Goal: Task Accomplishment & Management: Complete application form

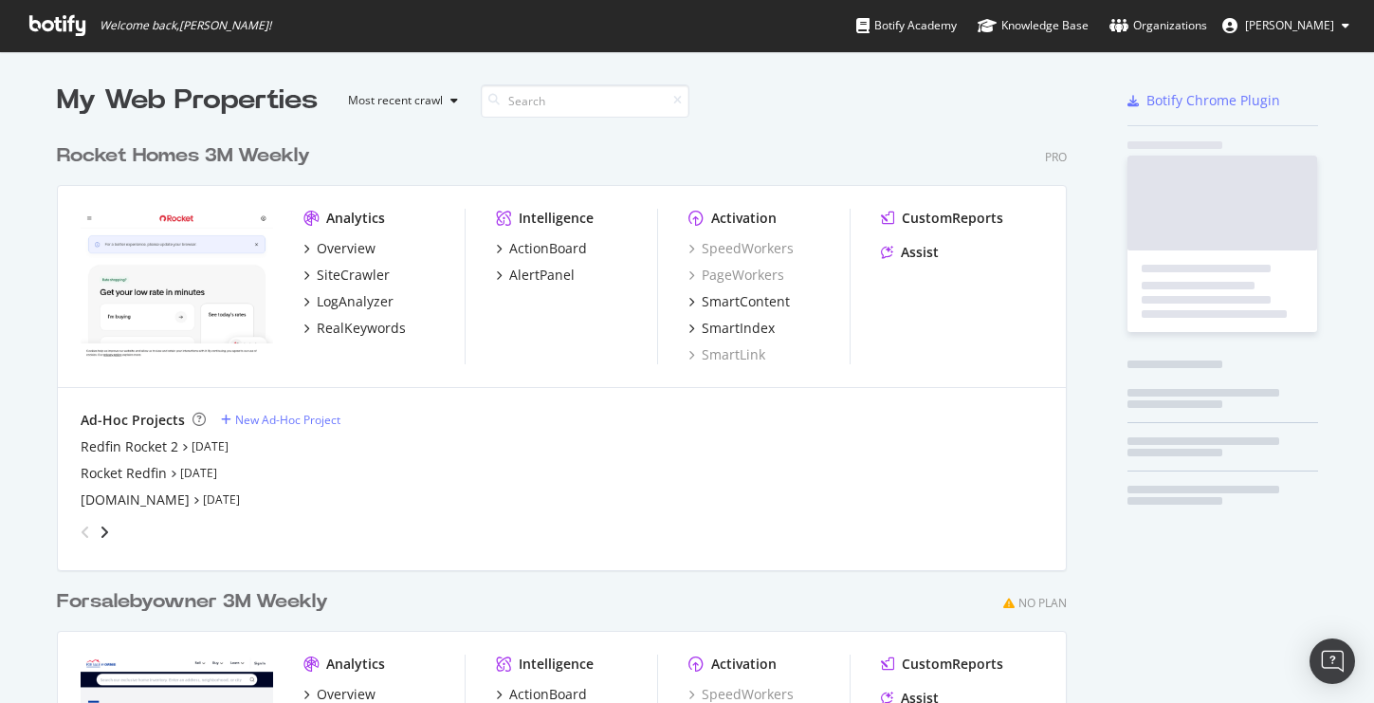
scroll to position [857, 1025]
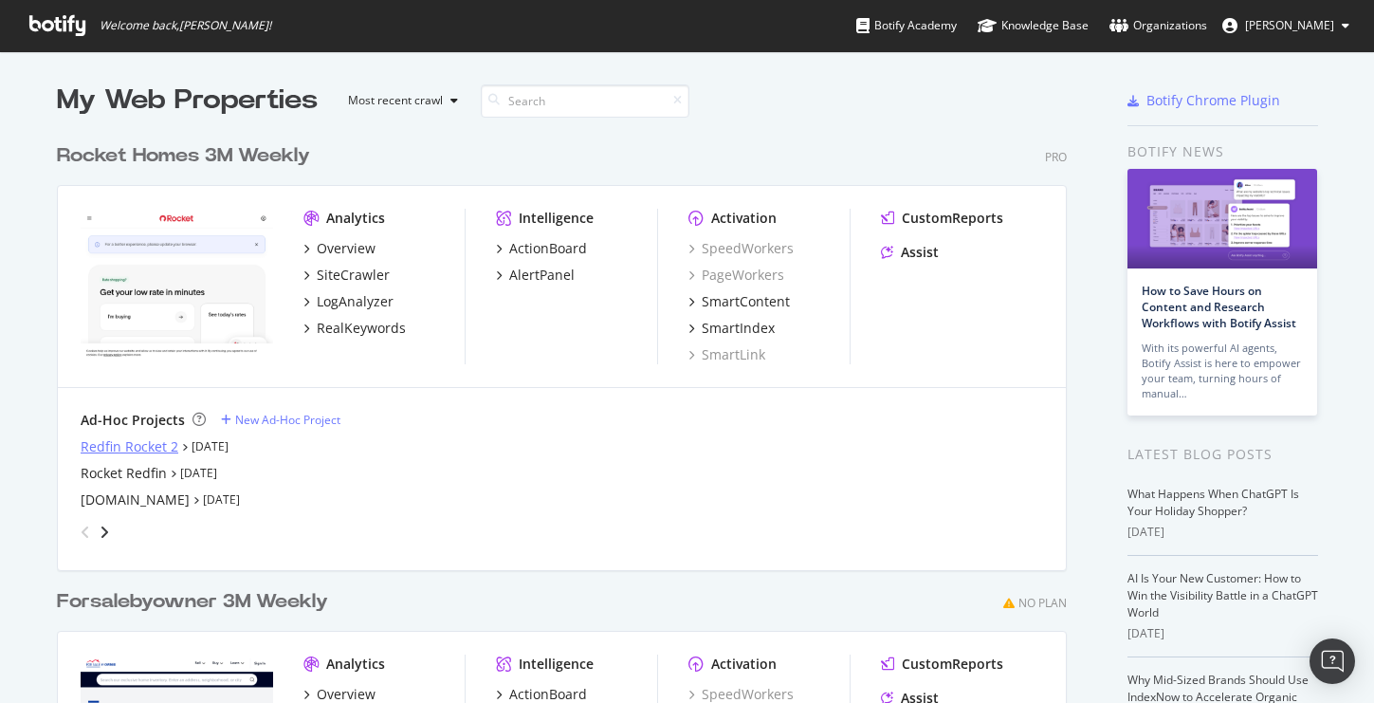
click at [151, 442] on div "Redfin Rocket 2" at bounding box center [130, 446] width 98 height 19
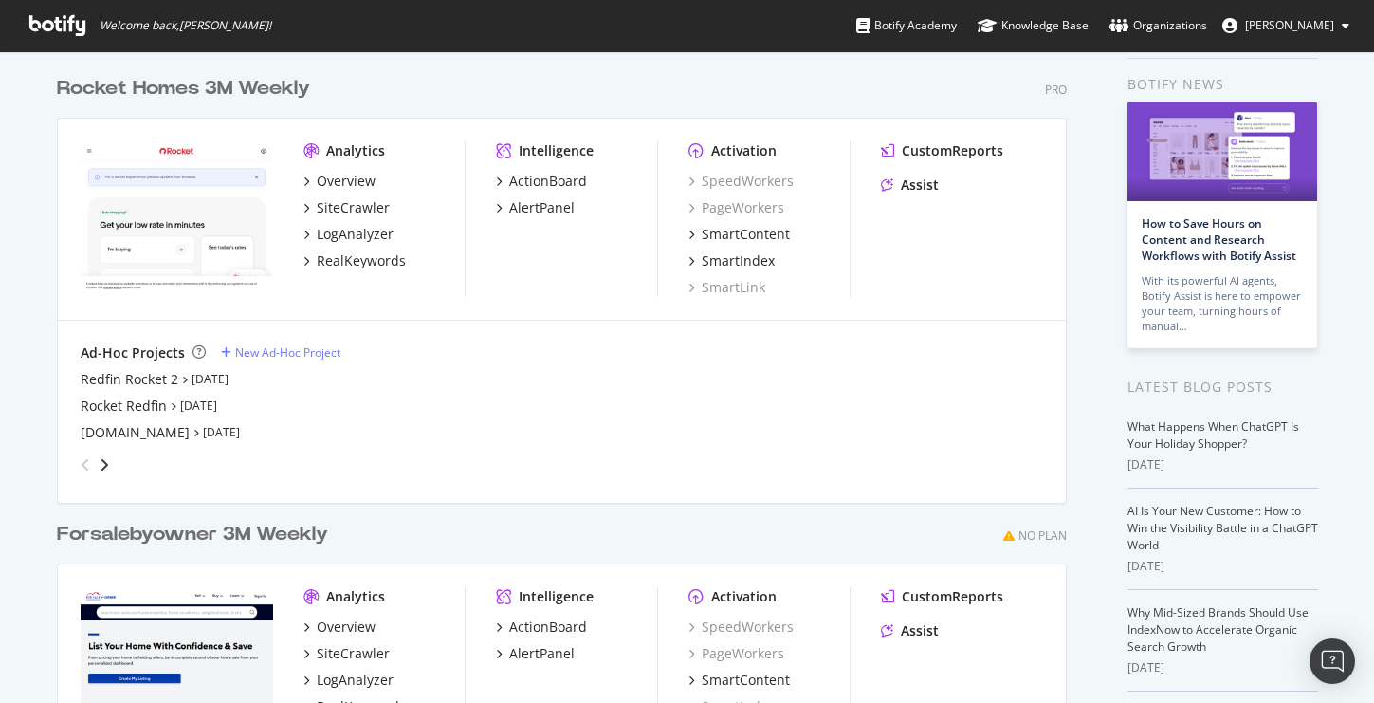
scroll to position [73, 0]
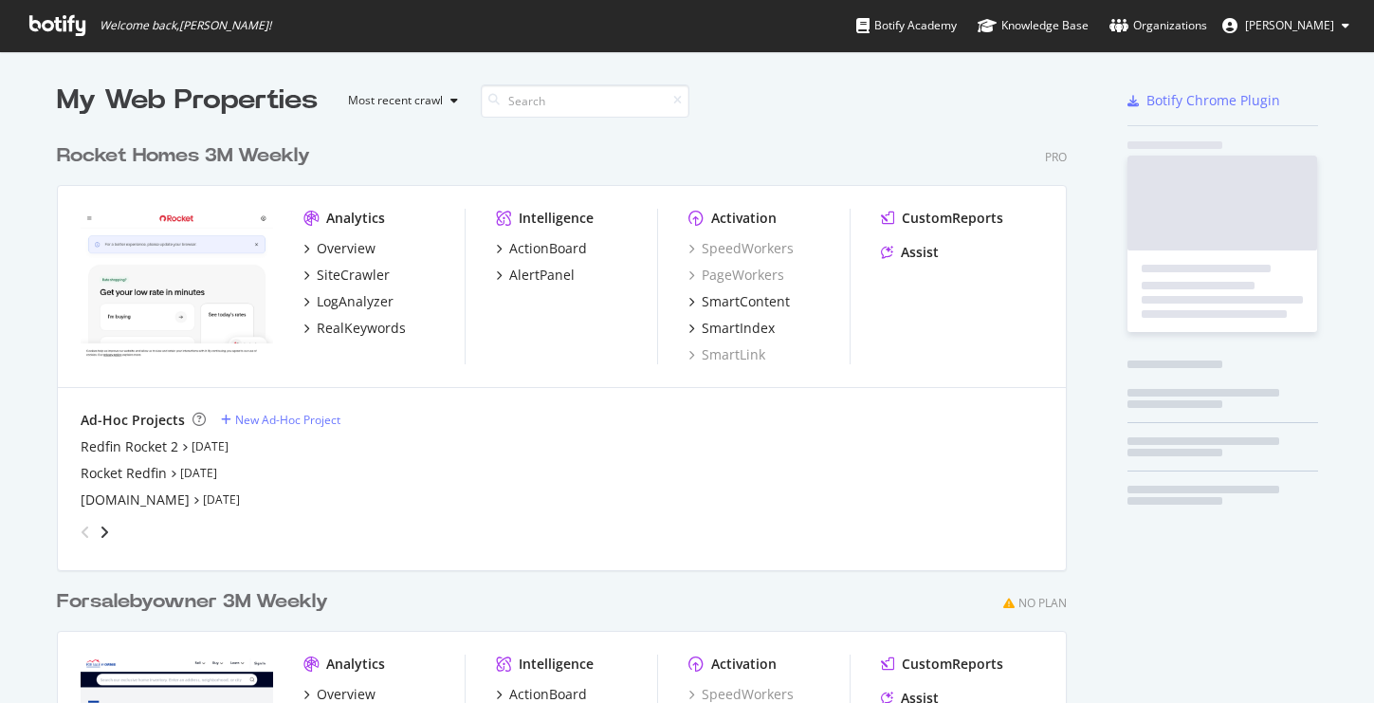
scroll to position [857, 1025]
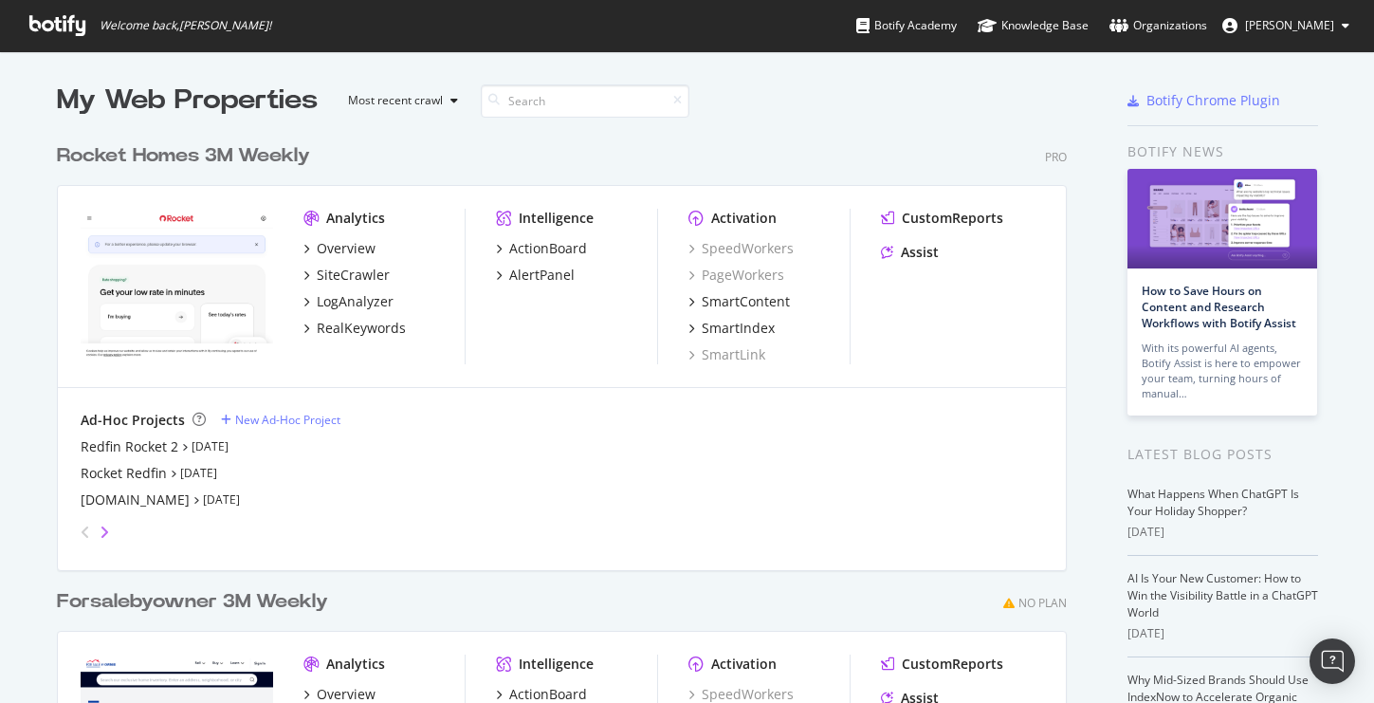
click at [103, 532] on icon "angle-right" at bounding box center [104, 531] width 9 height 15
click at [86, 529] on icon "angle-left" at bounding box center [85, 531] width 9 height 15
click at [110, 439] on div "Redfin Rocket 2" at bounding box center [130, 446] width 98 height 19
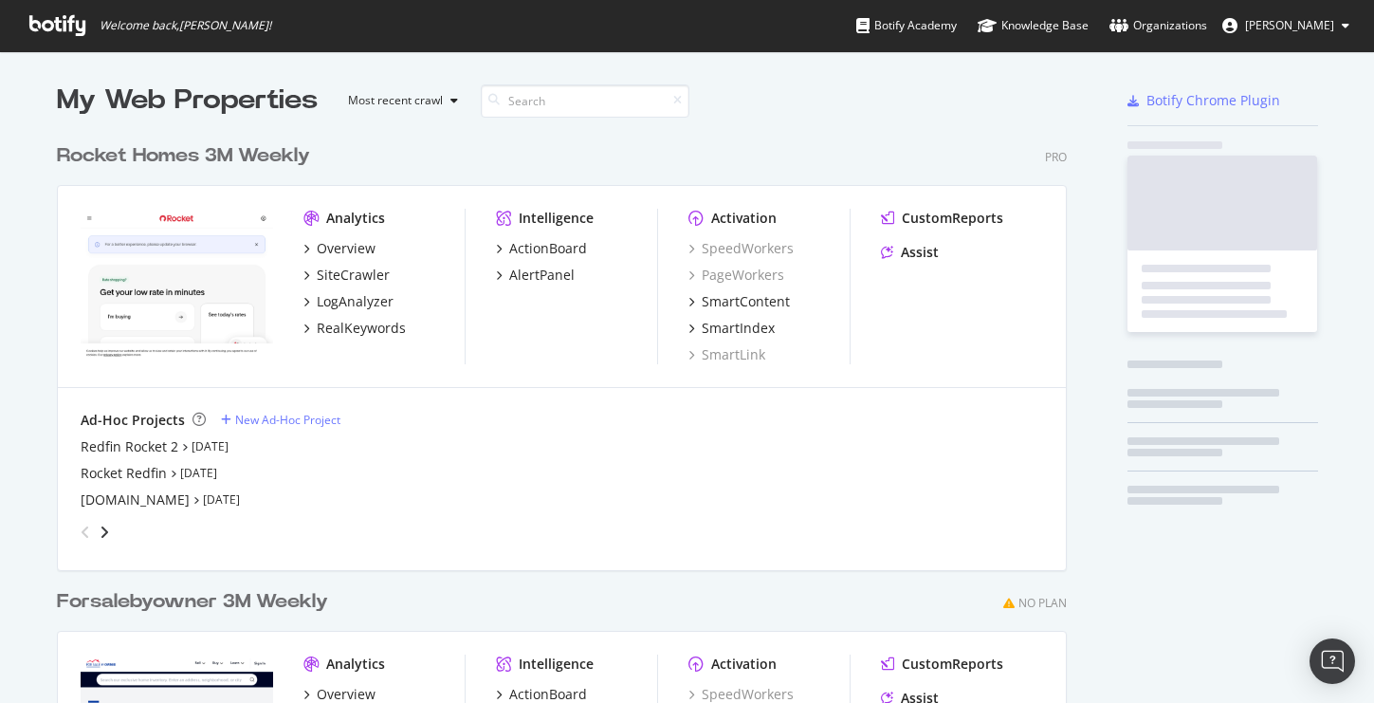
scroll to position [703, 1374]
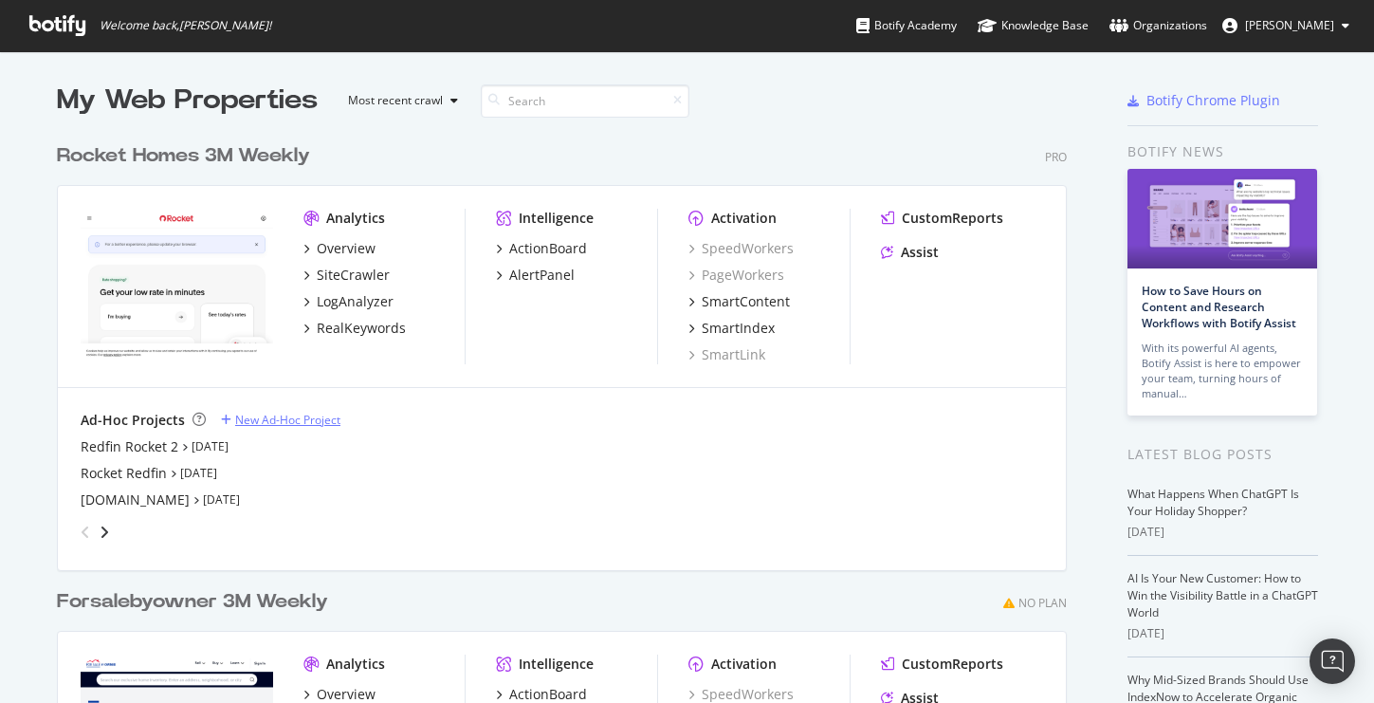
click at [312, 415] on div "New Ad-Hoc Project" at bounding box center [287, 419] width 105 height 16
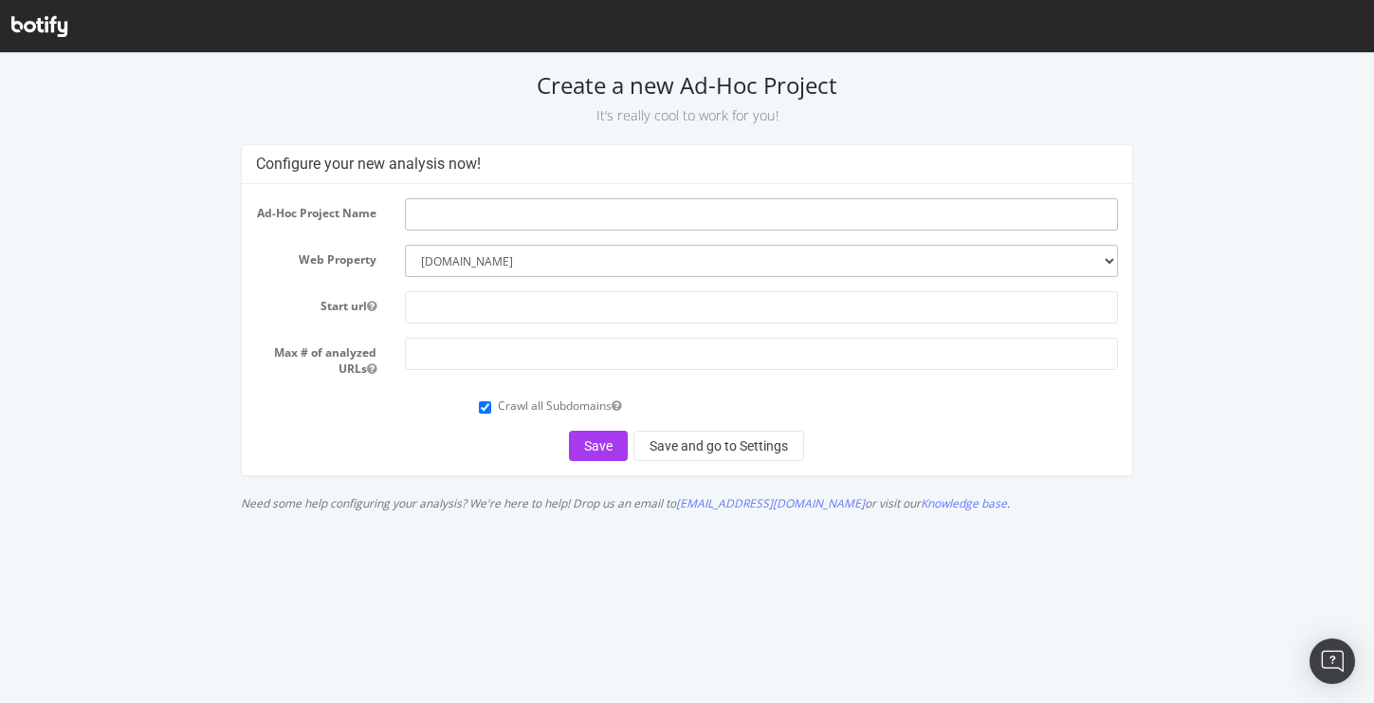
click at [489, 212] on input "text" at bounding box center [761, 214] width 713 height 32
type input "Redfin Sitemap"
click at [509, 307] on input "text" at bounding box center [761, 307] width 713 height 32
type input "[DOMAIN_NAME]"
click at [532, 358] on input "number" at bounding box center [761, 354] width 713 height 32
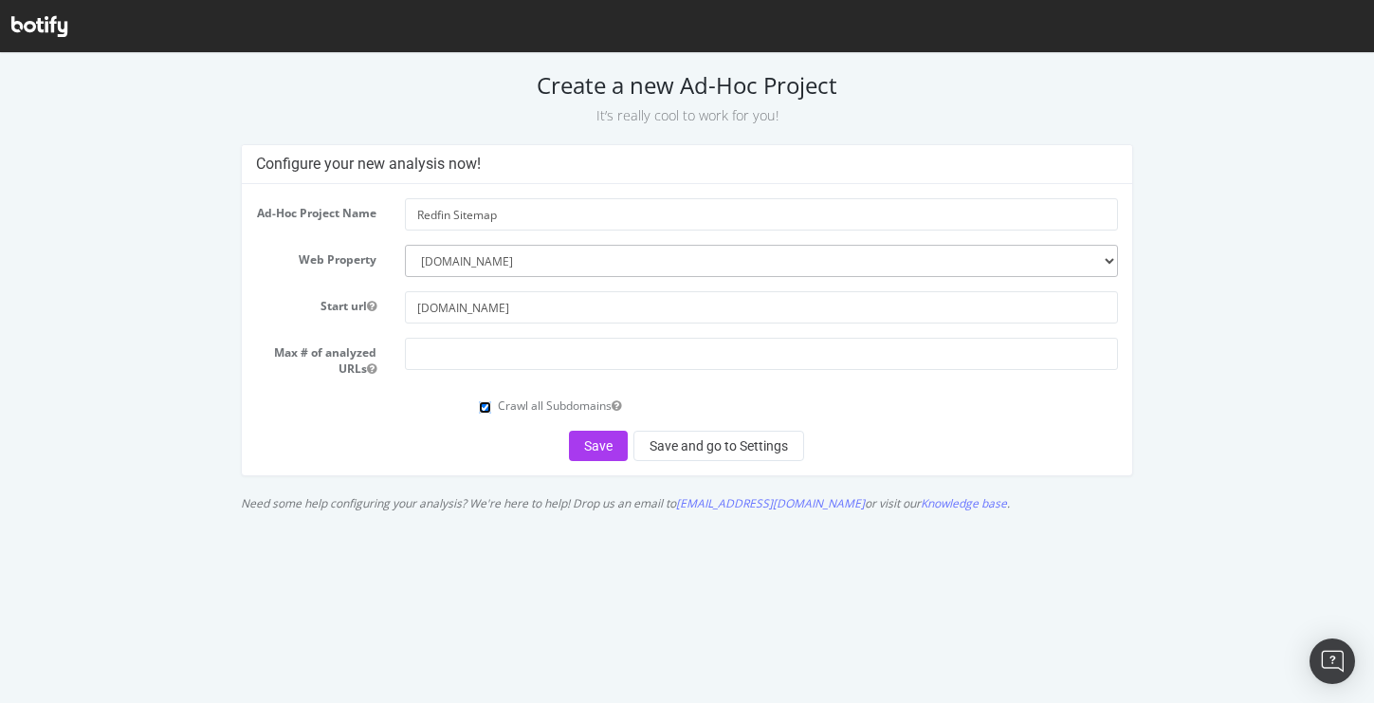
click at [484, 412] on input "Crawl all Subdomains" at bounding box center [485, 407] width 12 height 12
checkbox input "false"
click at [463, 370] on input "number" at bounding box center [761, 354] width 713 height 32
type input "1000000"
click at [713, 461] on button "Save and go to Settings" at bounding box center [718, 445] width 171 height 30
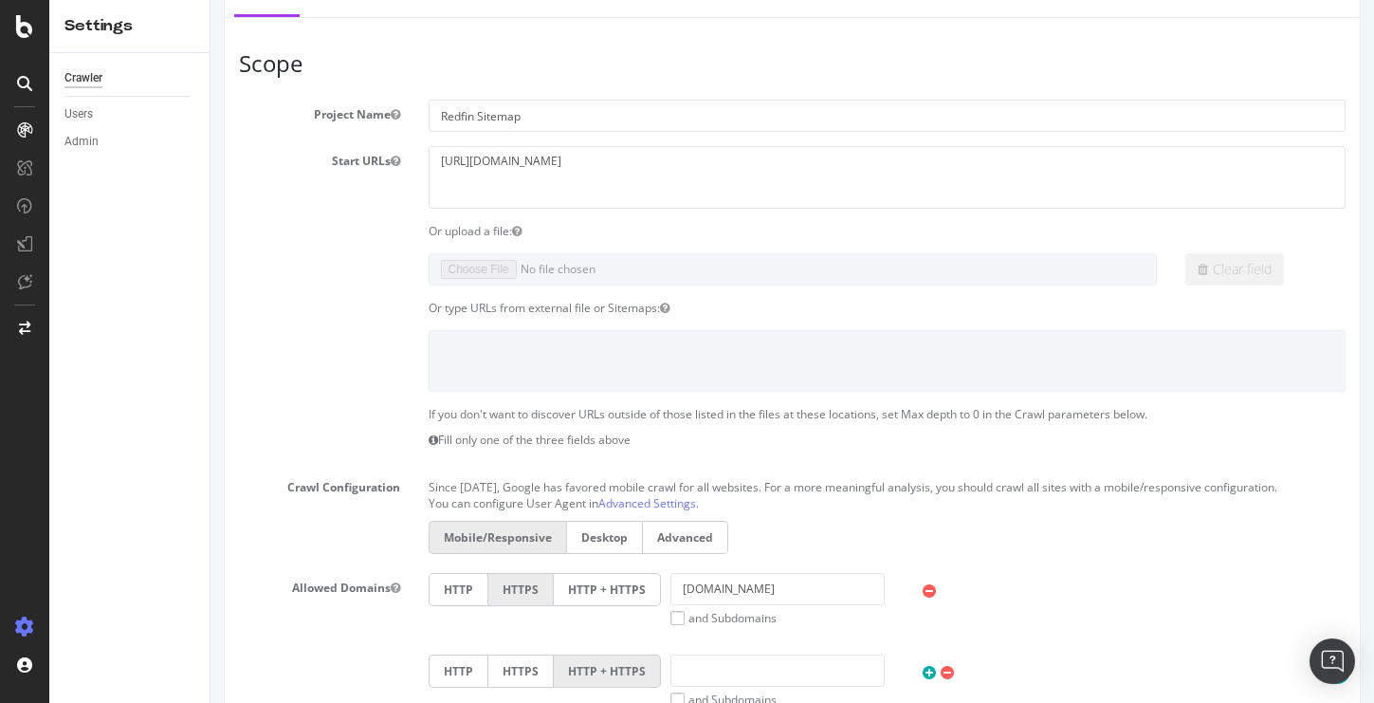
scroll to position [258, 0]
click at [569, 160] on textarea "[URL][DOMAIN_NAME]" at bounding box center [888, 174] width 918 height 62
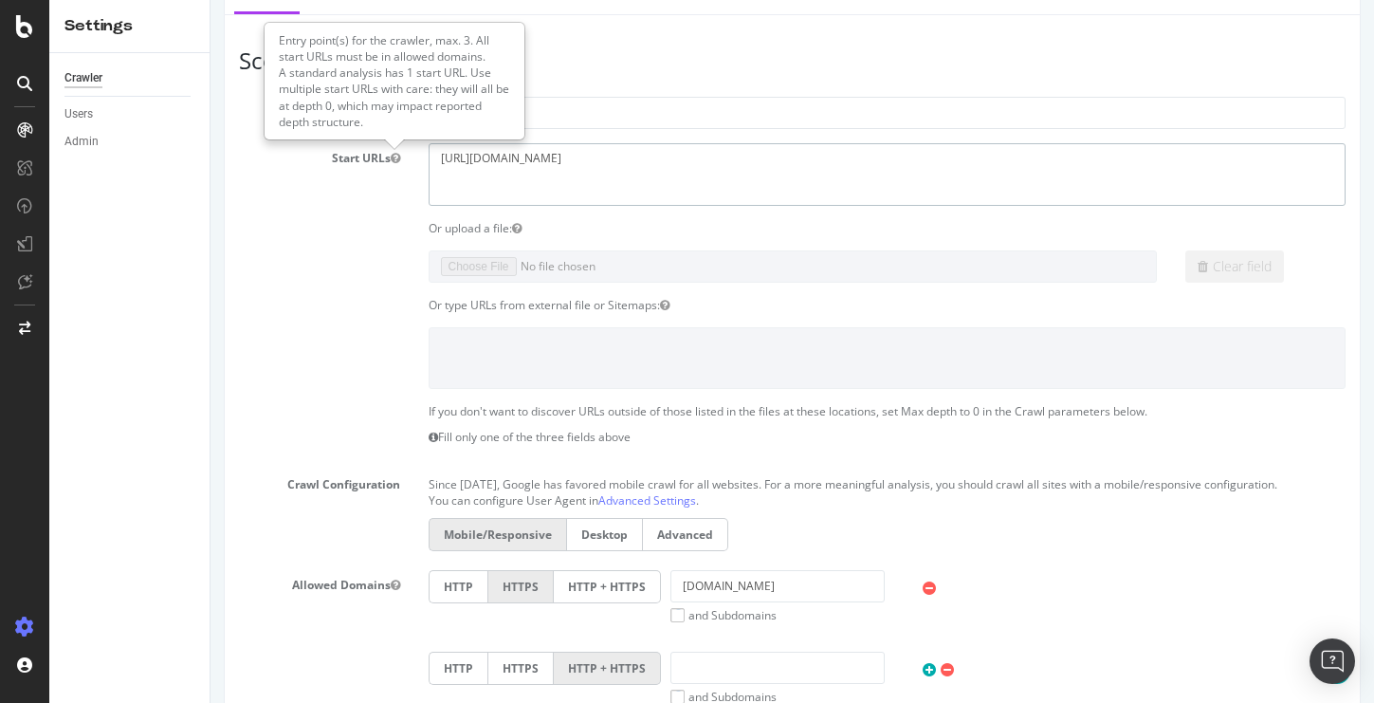
drag, startPoint x: 569, startPoint y: 160, endPoint x: 363, endPoint y: 160, distance: 205.7
click at [363, 160] on div "Start URLs https://www.redfin.com" at bounding box center [792, 174] width 1135 height 62
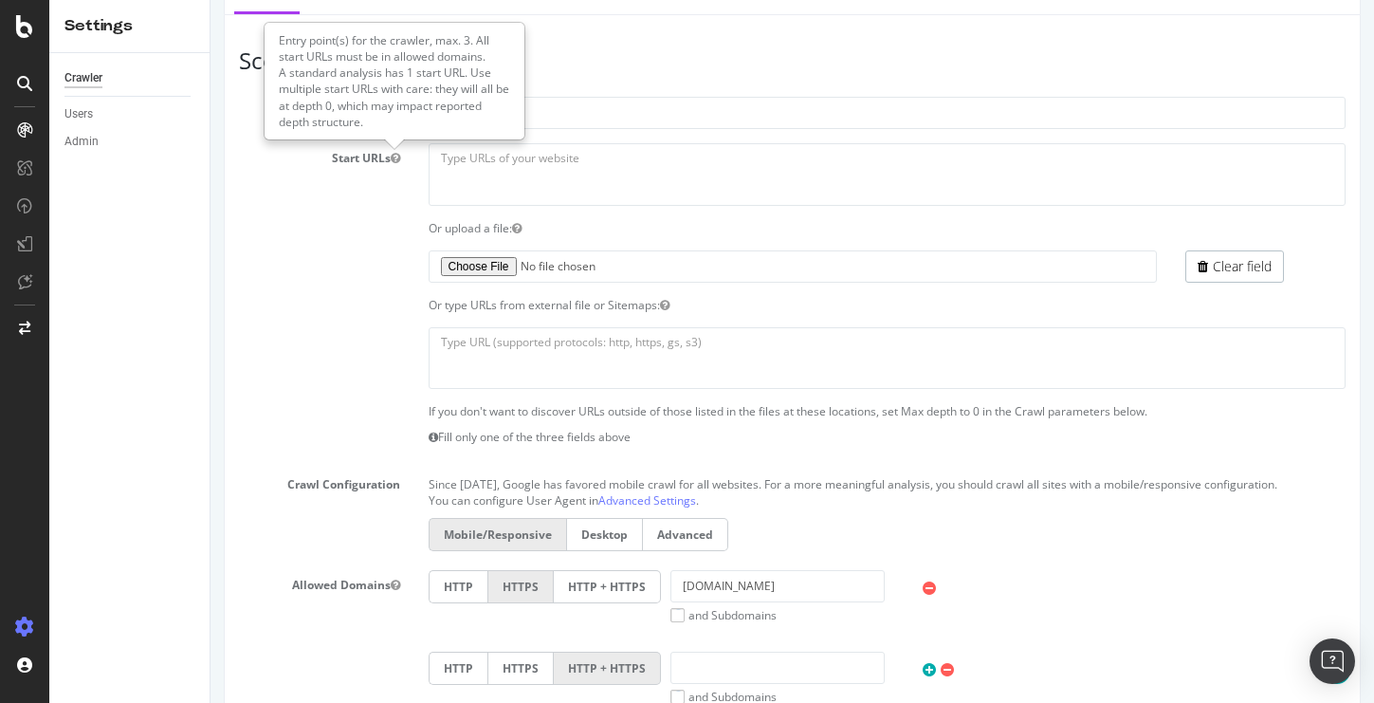
click at [715, 400] on section "Project Name Redfin Sitemap Start URLs https://www.redfin.com Or upload a file:…" at bounding box center [792, 486] width 1106 height 779
click at [693, 371] on textarea at bounding box center [888, 358] width 918 height 62
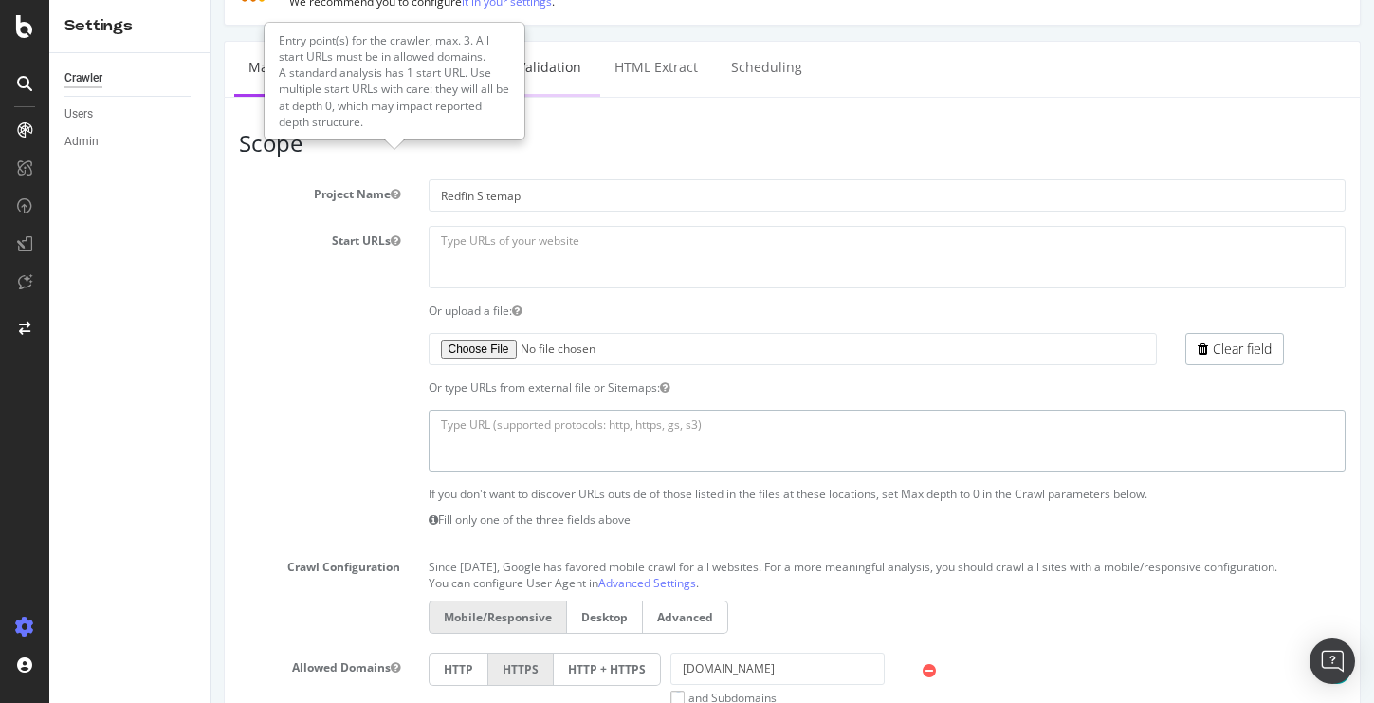
scroll to position [340, 0]
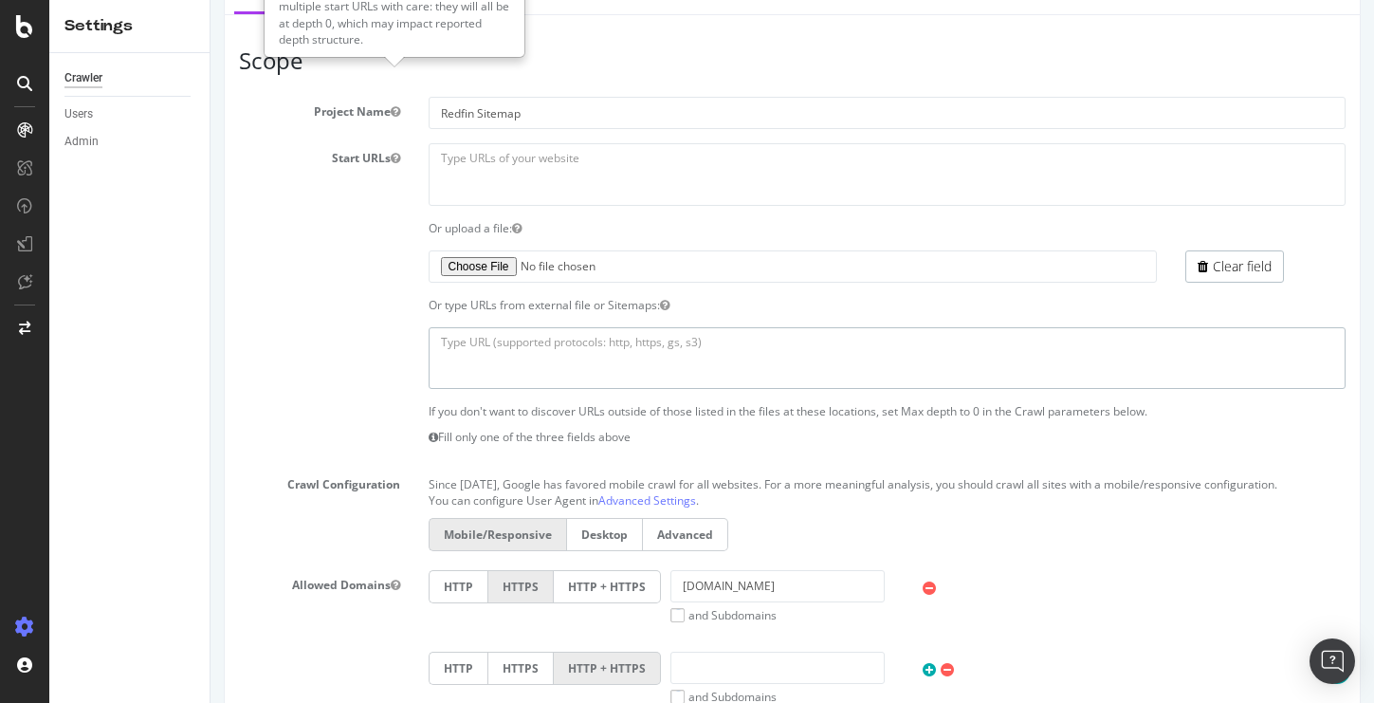
paste textarea "https://www.redfin.com/newest_listings.xml"
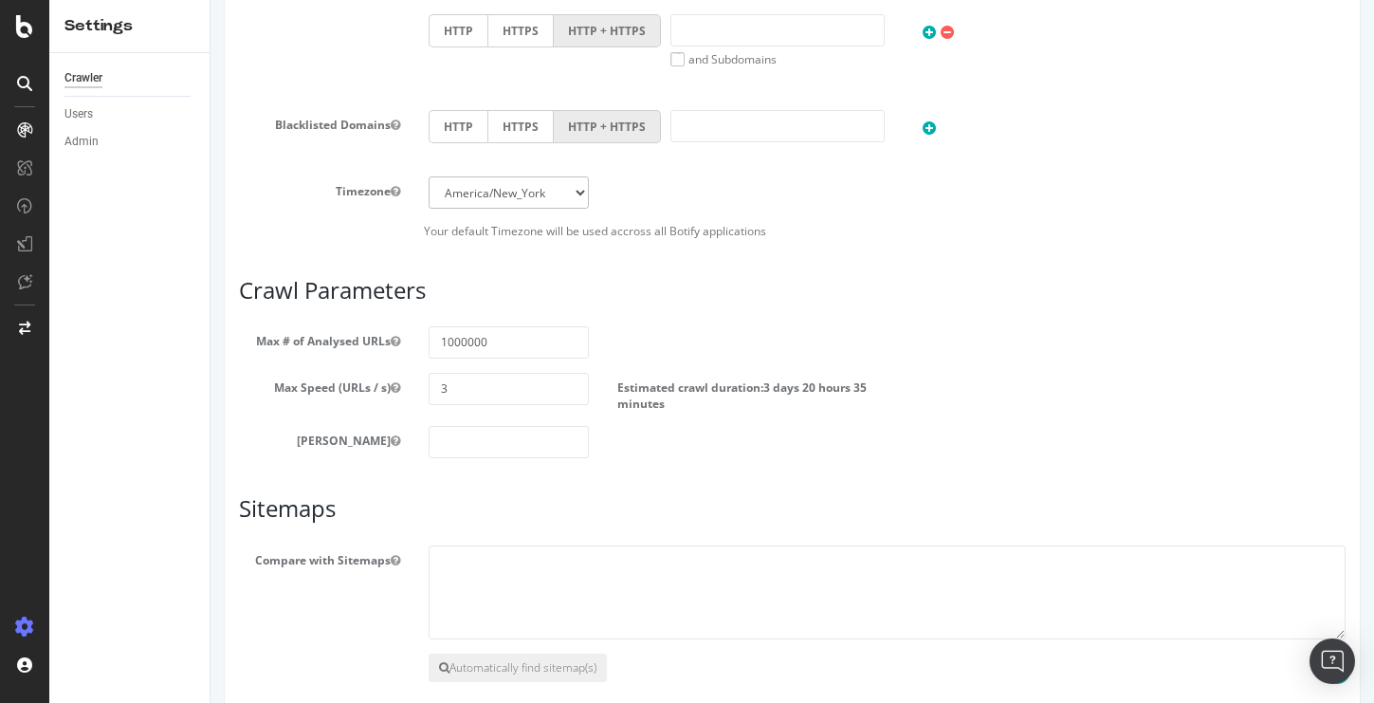
scroll to position [1071, 0]
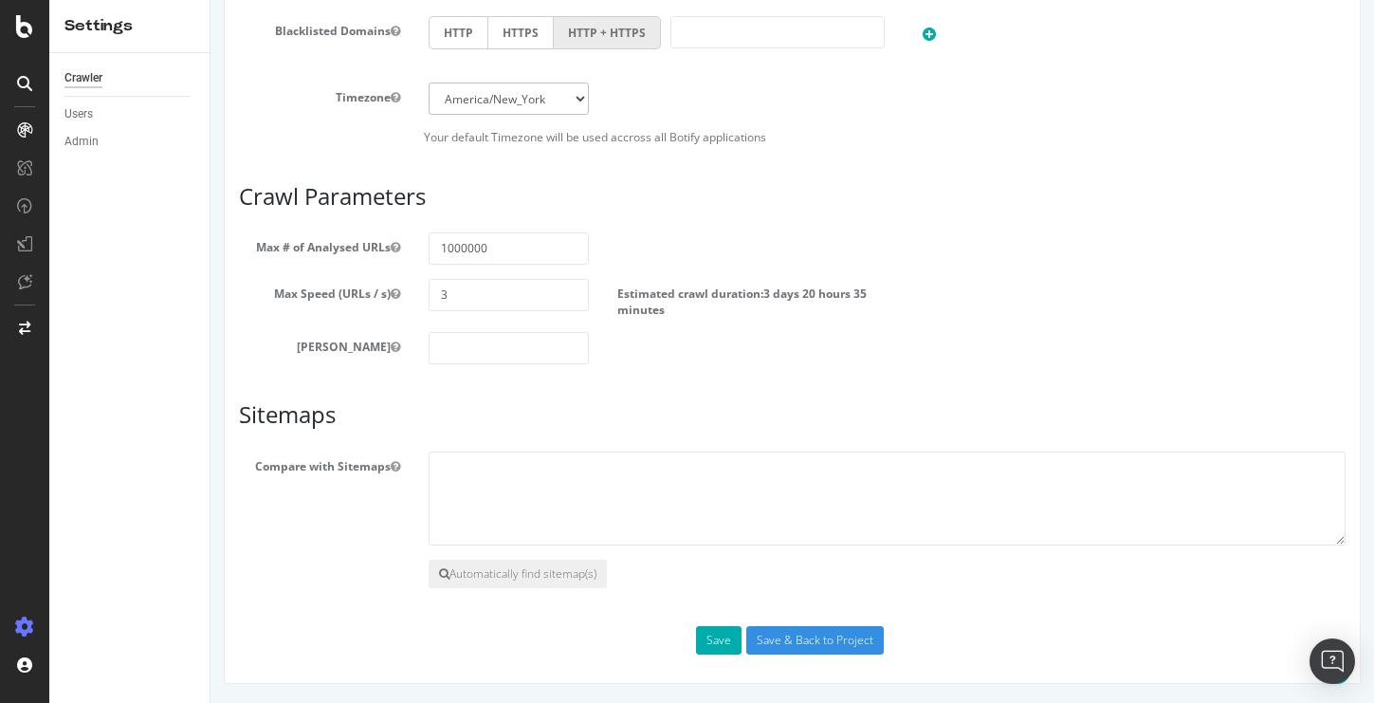
type textarea "https://www.redfin.com/newest_listings.xml"
click at [496, 251] on input "1000000" at bounding box center [509, 248] width 161 height 32
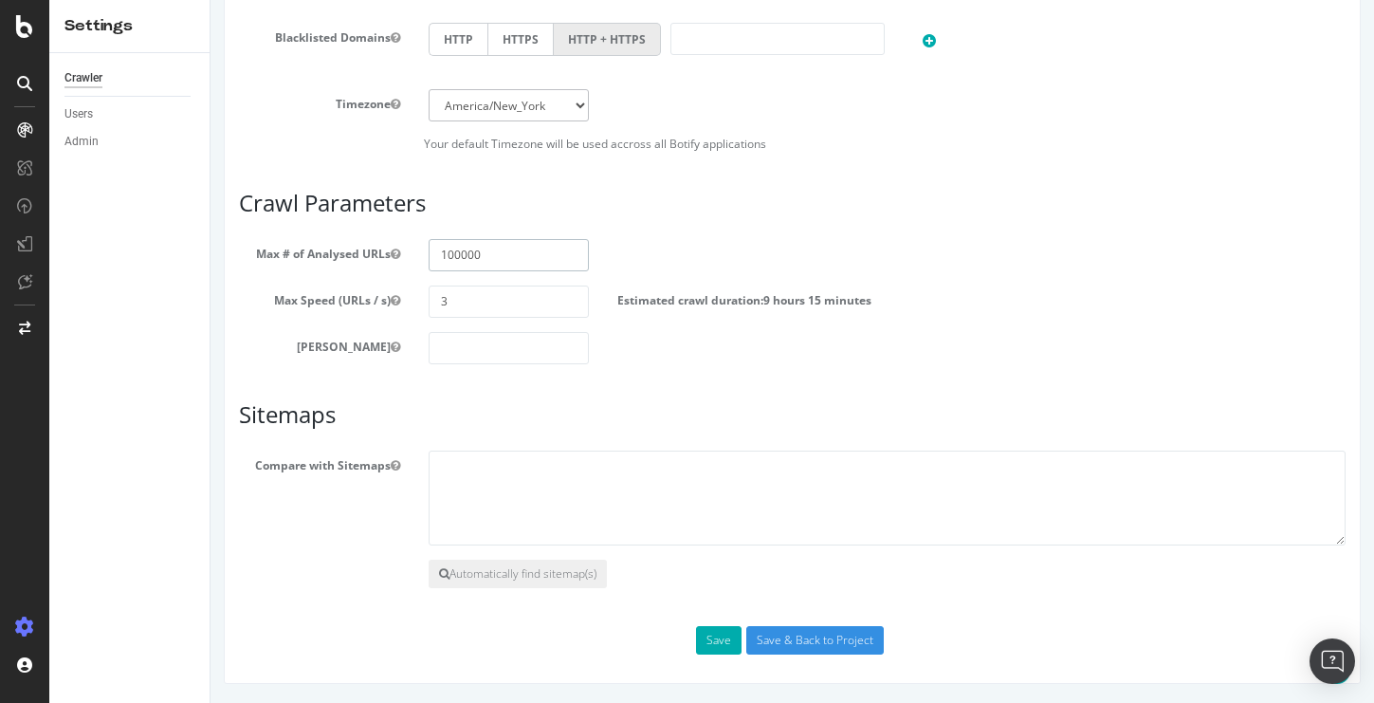
type input "100000"
click at [463, 294] on input "3" at bounding box center [509, 301] width 161 height 32
type input "10"
click at [794, 642] on input "Save & Back to Project" at bounding box center [814, 640] width 137 height 28
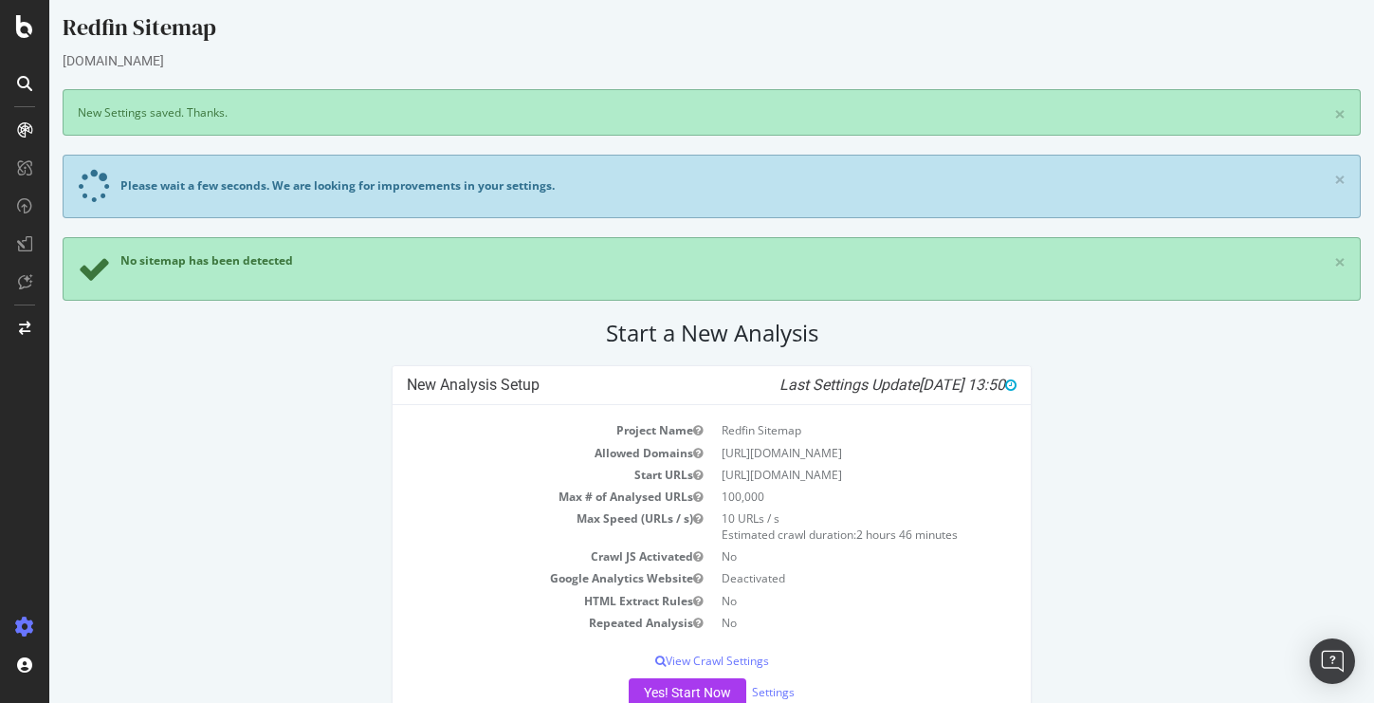
scroll to position [62, 0]
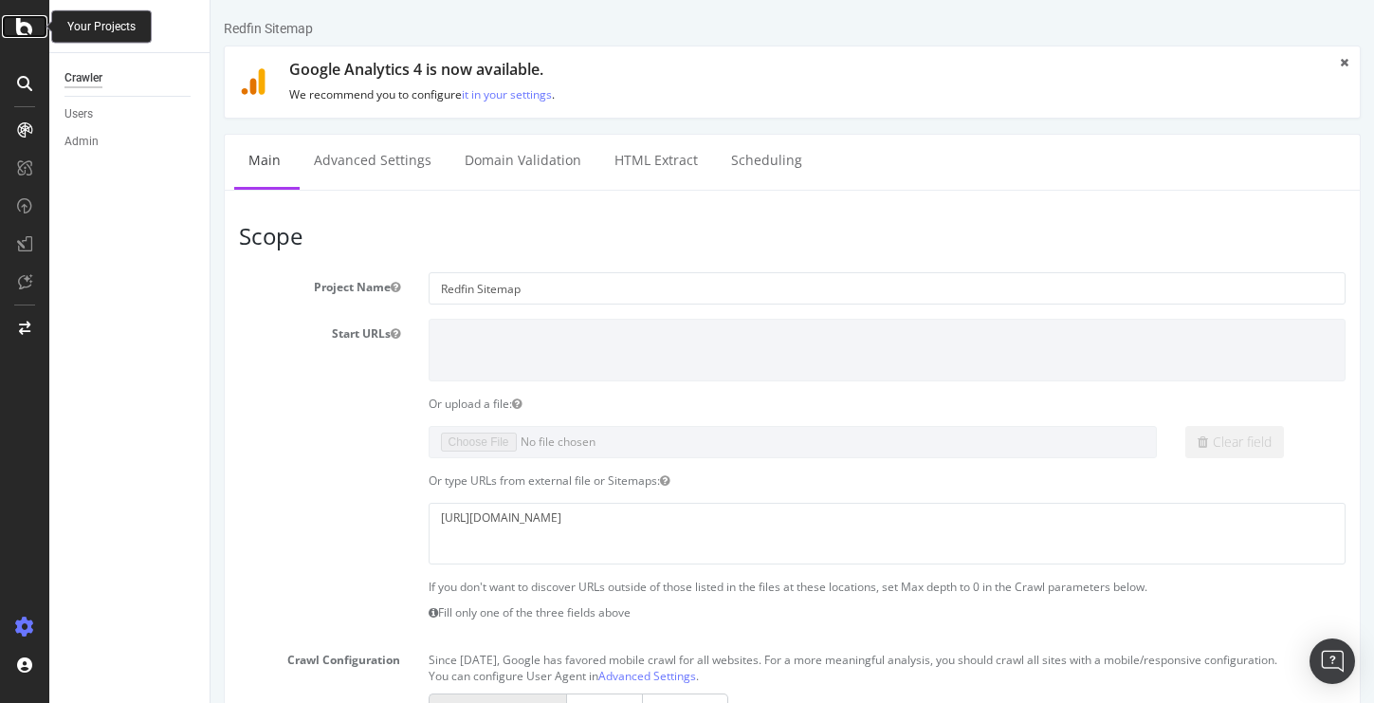
click at [22, 28] on icon at bounding box center [24, 26] width 17 height 23
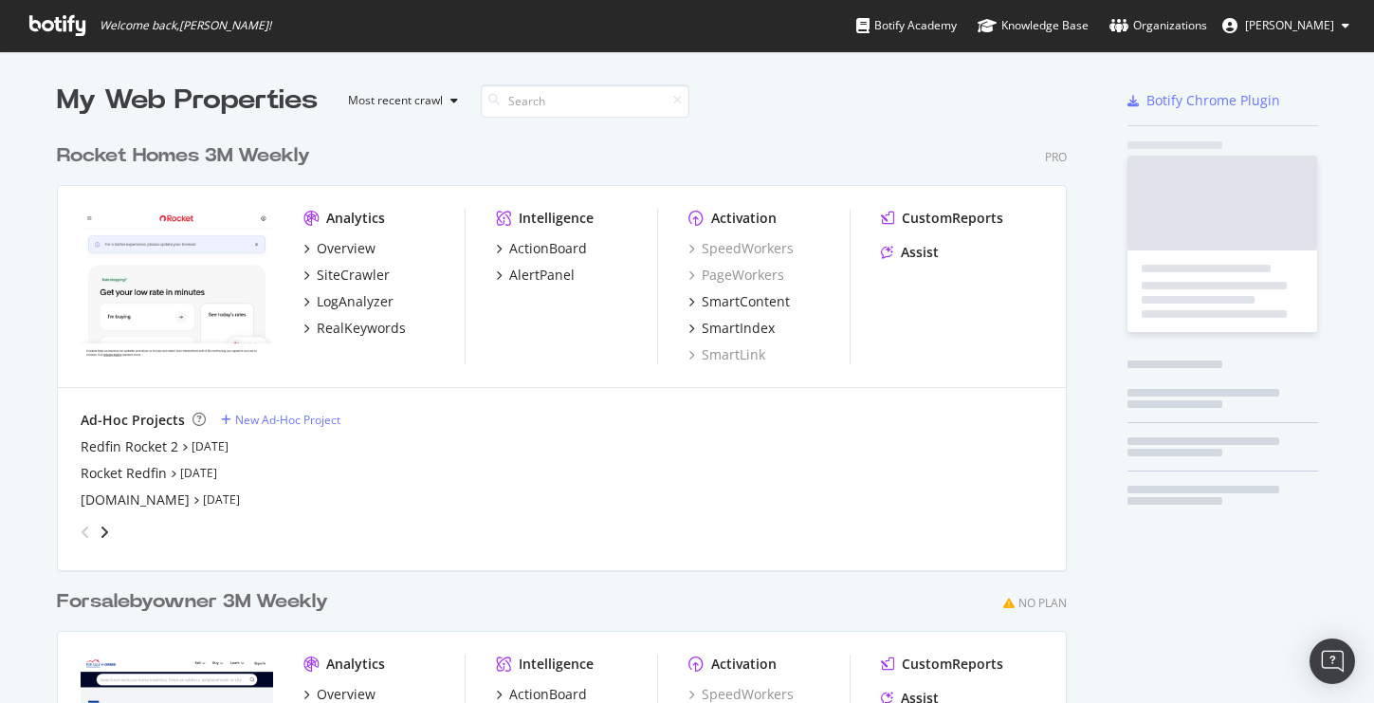
scroll to position [703, 1374]
